Goal: Task Accomplishment & Management: Manage account settings

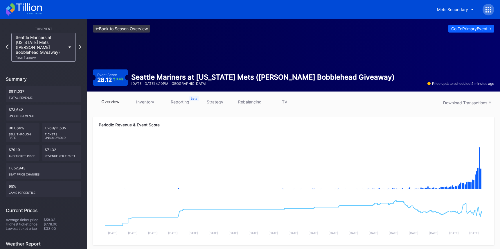
click at [128, 26] on link "<- Back to Season Overview" at bounding box center [121, 29] width 57 height 8
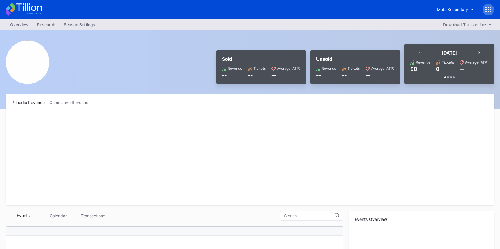
click at [25, 10] on icon at bounding box center [29, 7] width 26 height 8
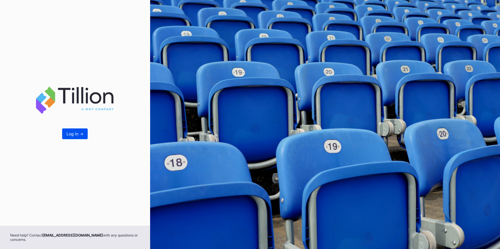
click at [72, 132] on div "Log In ->" at bounding box center [74, 133] width 17 height 5
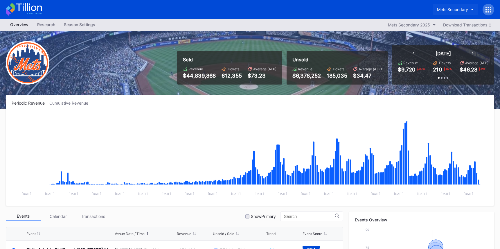
click at [452, 6] on button "Mets Secondary" at bounding box center [456, 9] width 46 height 11
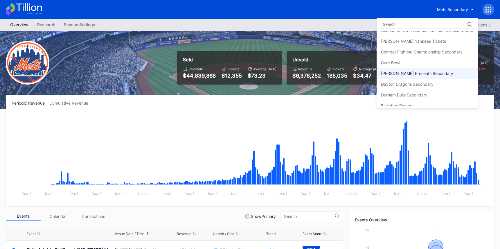
scroll to position [382, 0]
click at [439, 74] on div "Danny Wimmer Presents Secondary" at bounding box center [417, 73] width 72 height 5
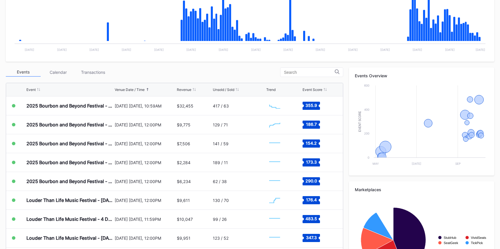
scroll to position [196, 0]
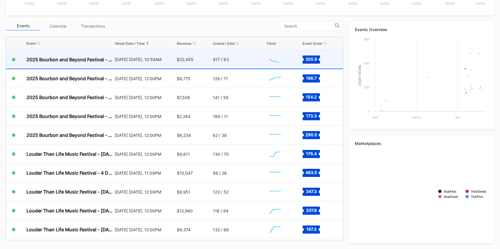
click at [201, 60] on div "$32,455" at bounding box center [194, 59] width 35 height 18
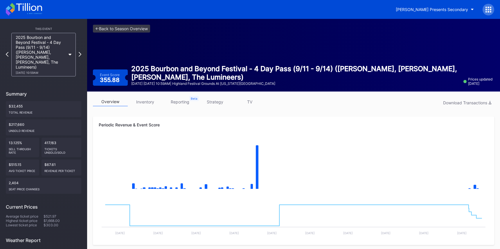
click at [213, 102] on link "strategy" at bounding box center [214, 101] width 35 height 9
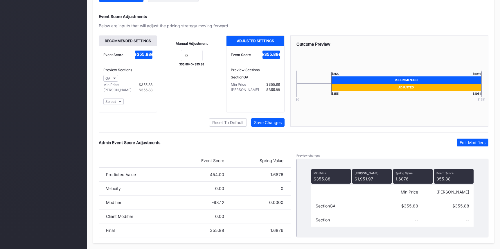
scroll to position [380, 0]
click at [470, 142] on div "Edit Modifiers" at bounding box center [473, 142] width 26 height 5
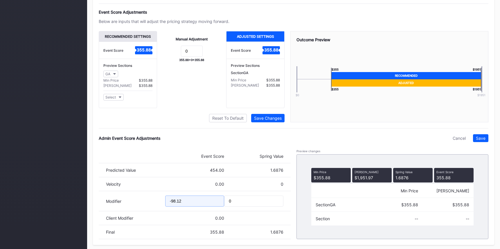
drag, startPoint x: 172, startPoint y: 204, endPoint x: 192, endPoint y: 207, distance: 20.6
click at [192, 206] on input "-98.12" at bounding box center [194, 200] width 59 height 11
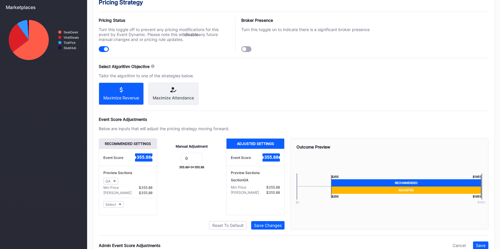
scroll to position [386, 0]
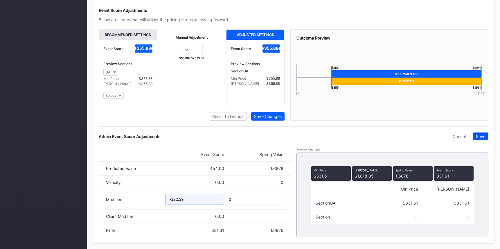
type input "-122.39"
click at [481, 132] on button "Save" at bounding box center [480, 136] width 15 height 8
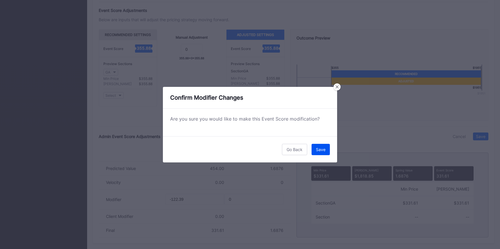
click at [320, 145] on button "Save" at bounding box center [321, 149] width 18 height 11
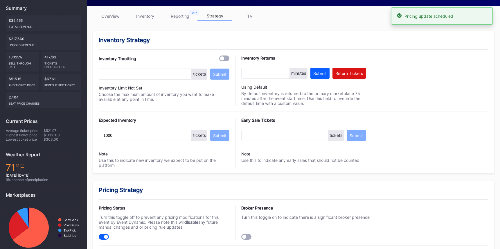
scroll to position [0, 0]
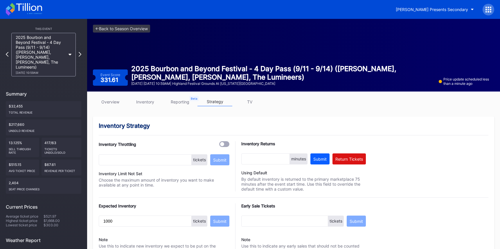
click at [106, 102] on link "overview" at bounding box center [110, 101] width 35 height 9
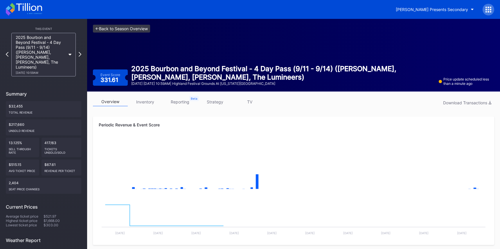
click at [139, 26] on link "<- Back to Season Overview" at bounding box center [121, 29] width 57 height 8
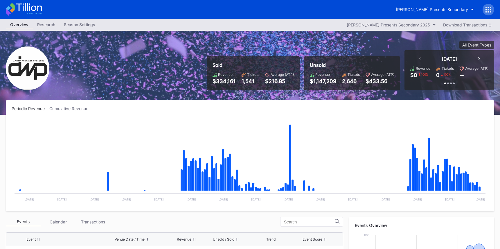
click at [411, 4] on div "Danny Wimmer Presents Secondary" at bounding box center [442, 10] width 103 height 12
click at [420, 3] on div "Danny Wimmer Presents Secondary" at bounding box center [250, 9] width 500 height 19
click at [419, 9] on div "Danny Wimmer Presents Secondary" at bounding box center [432, 9] width 72 height 5
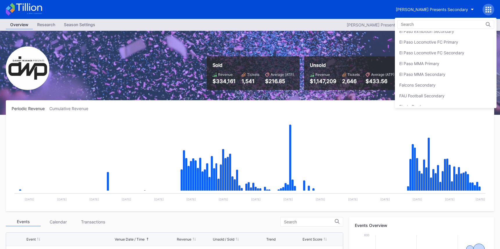
scroll to position [567, 0]
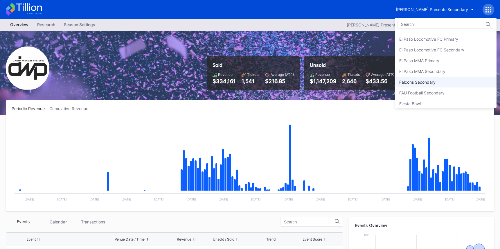
click at [433, 78] on div "Falcons Secondary" at bounding box center [446, 82] width 102 height 11
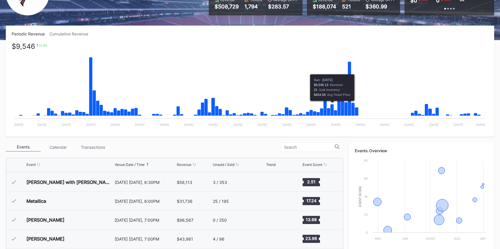
scroll to position [196, 0]
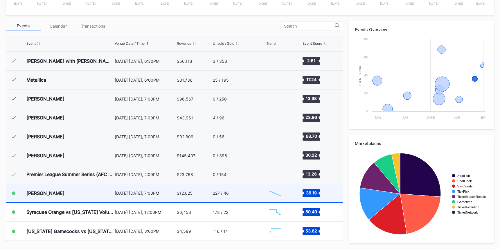
click at [241, 196] on div "227 / 46" at bounding box center [239, 193] width 52 height 18
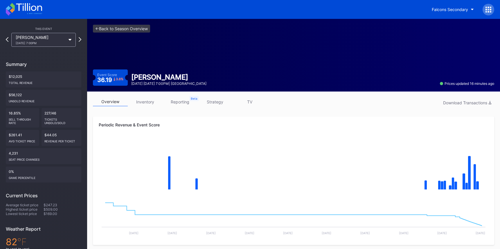
click at [213, 100] on link "strategy" at bounding box center [214, 101] width 35 height 9
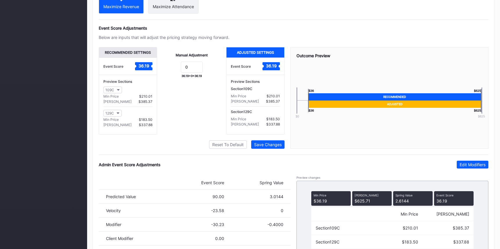
scroll to position [390, 0]
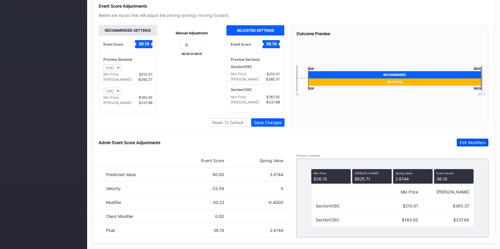
click at [460, 146] on button "Edit Modifiers" at bounding box center [473, 142] width 32 height 8
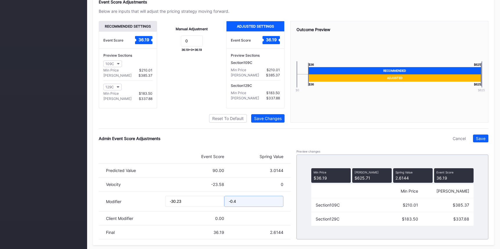
click at [272, 203] on input "-0.4" at bounding box center [253, 201] width 59 height 11
type input "-0.5"
click at [481, 138] on div "Pricing Strategy Pricing Status Turn this toggle off to prevent any pricing mod…" at bounding box center [293, 60] width 401 height 369
click at [479, 140] on div "Save" at bounding box center [481, 138] width 10 height 5
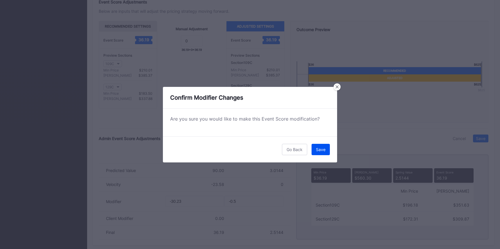
click at [323, 148] on div "Save" at bounding box center [321, 149] width 10 height 5
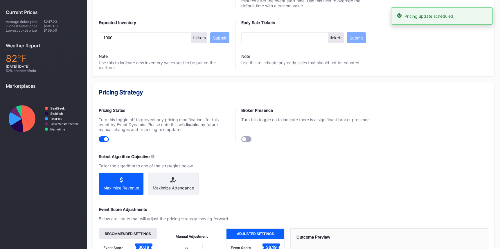
scroll to position [0, 0]
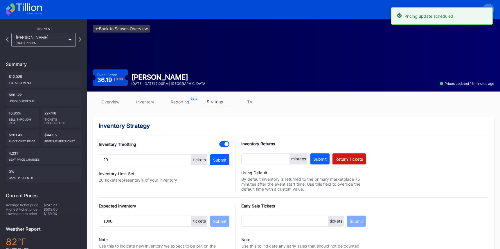
click at [111, 97] on link "overview" at bounding box center [110, 101] width 35 height 9
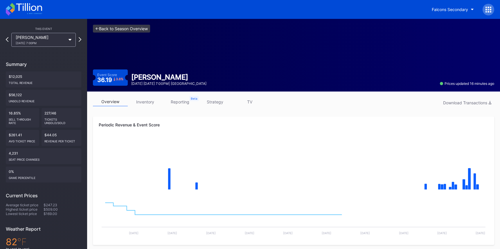
click at [132, 31] on link "<- Back to Season Overview" at bounding box center [121, 29] width 57 height 8
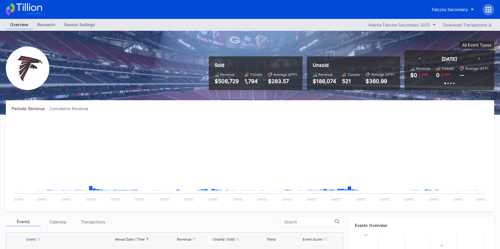
scroll to position [17, 0]
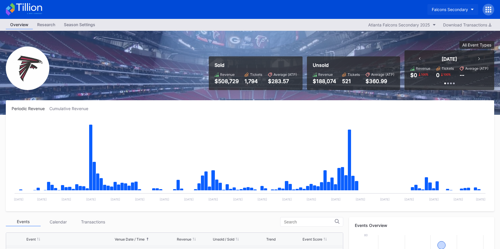
click at [448, 8] on div "Falcons Secondary" at bounding box center [450, 9] width 36 height 5
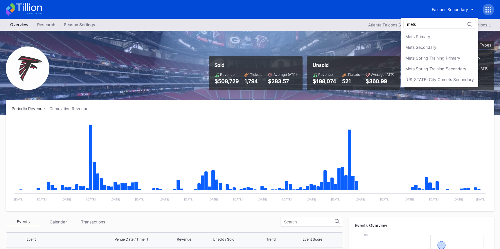
scroll to position [0, 0]
type input "mets"
click at [428, 49] on div "Mets Secondary" at bounding box center [420, 47] width 31 height 5
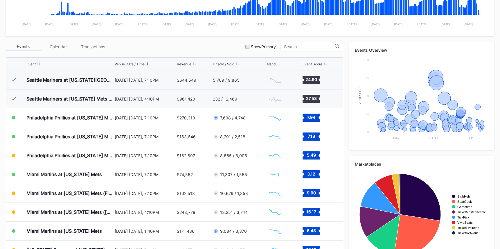
scroll to position [190, 0]
